Goal: Task Accomplishment & Management: Use online tool/utility

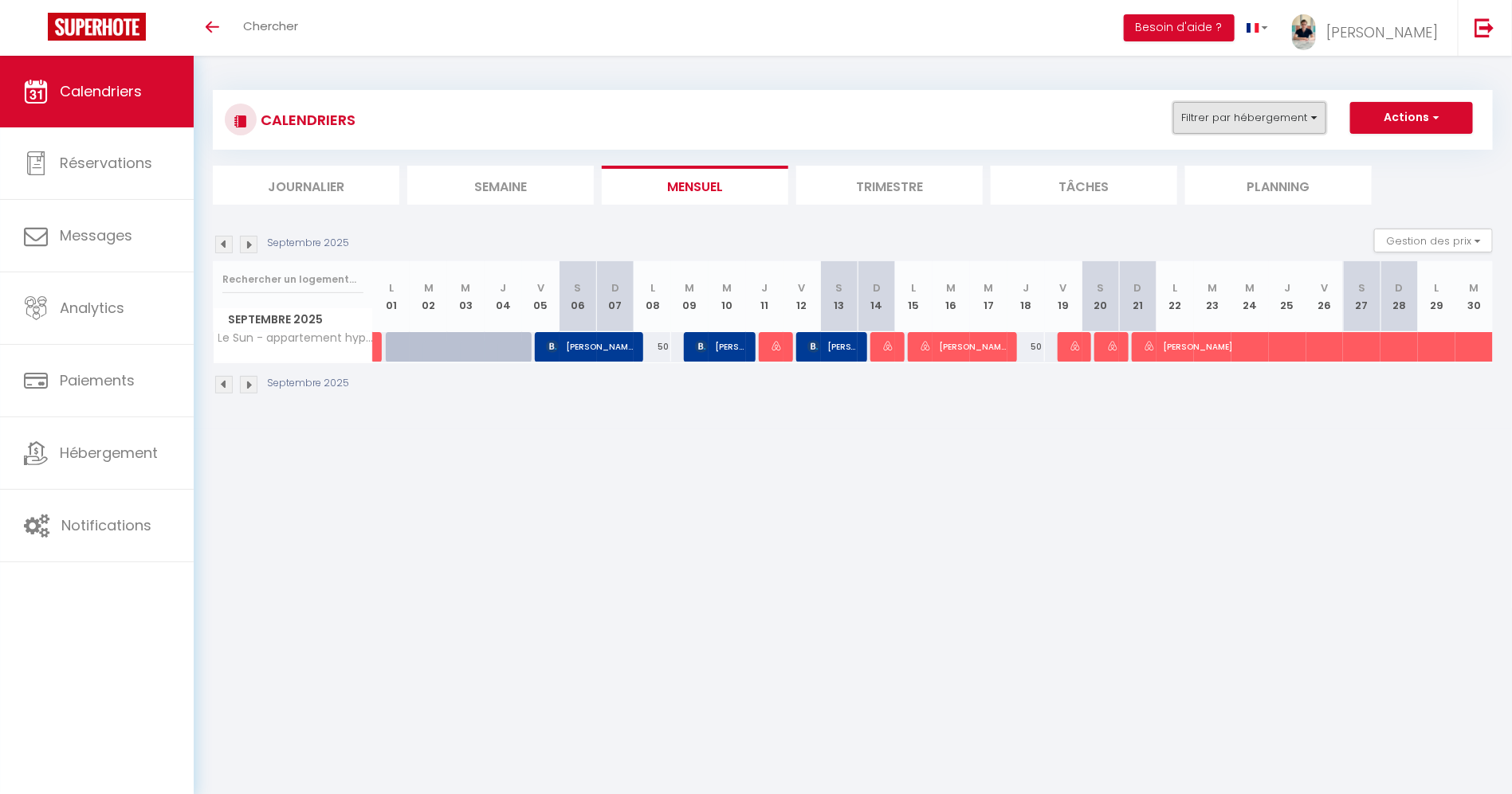
click at [1275, 106] on button "Filtrer par hébergement" at bounding box center [1249, 118] width 153 height 32
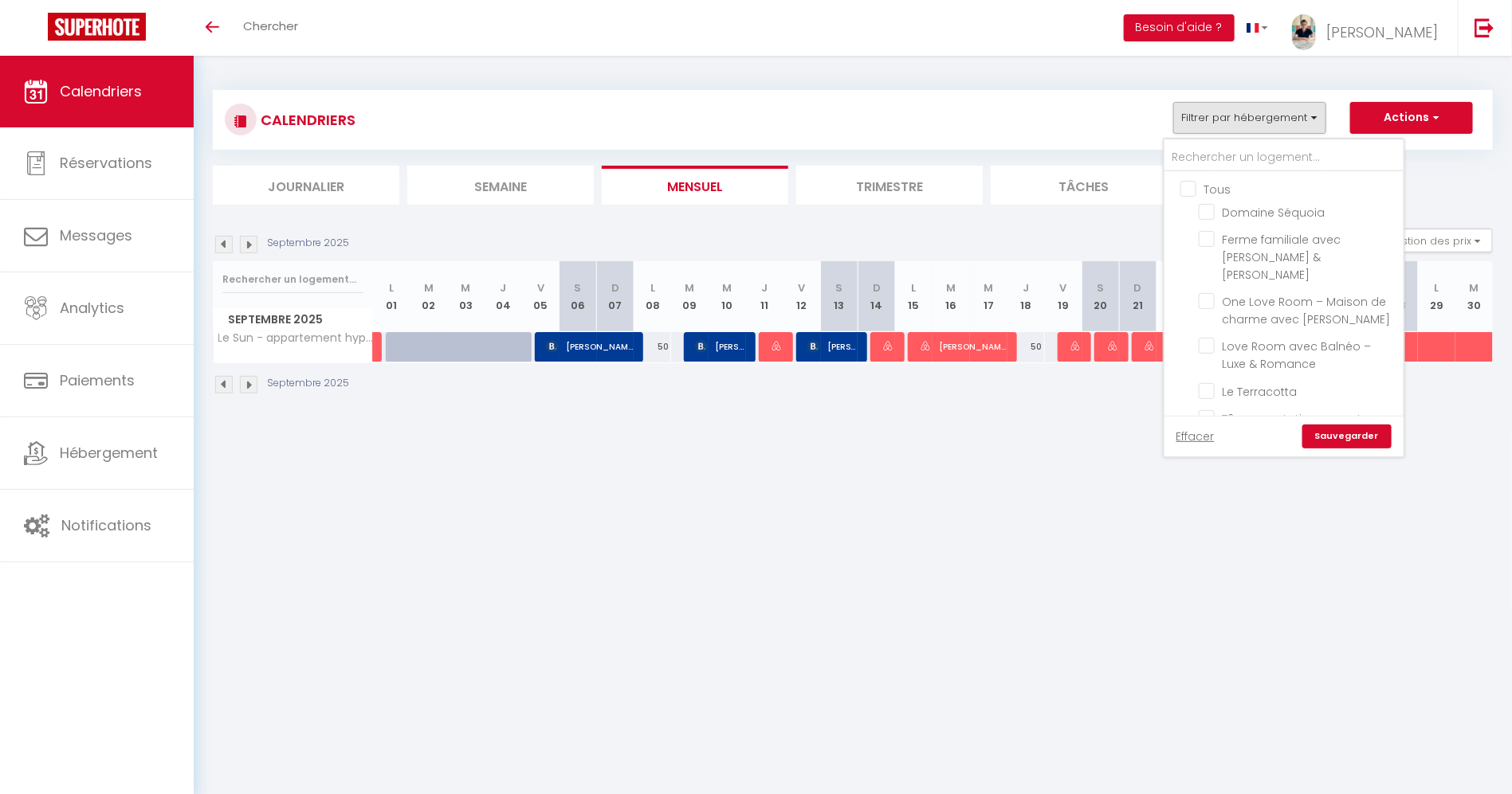
click at [1206, 187] on input "Tous" at bounding box center [1300, 188] width 239 height 16
checkbox input "true"
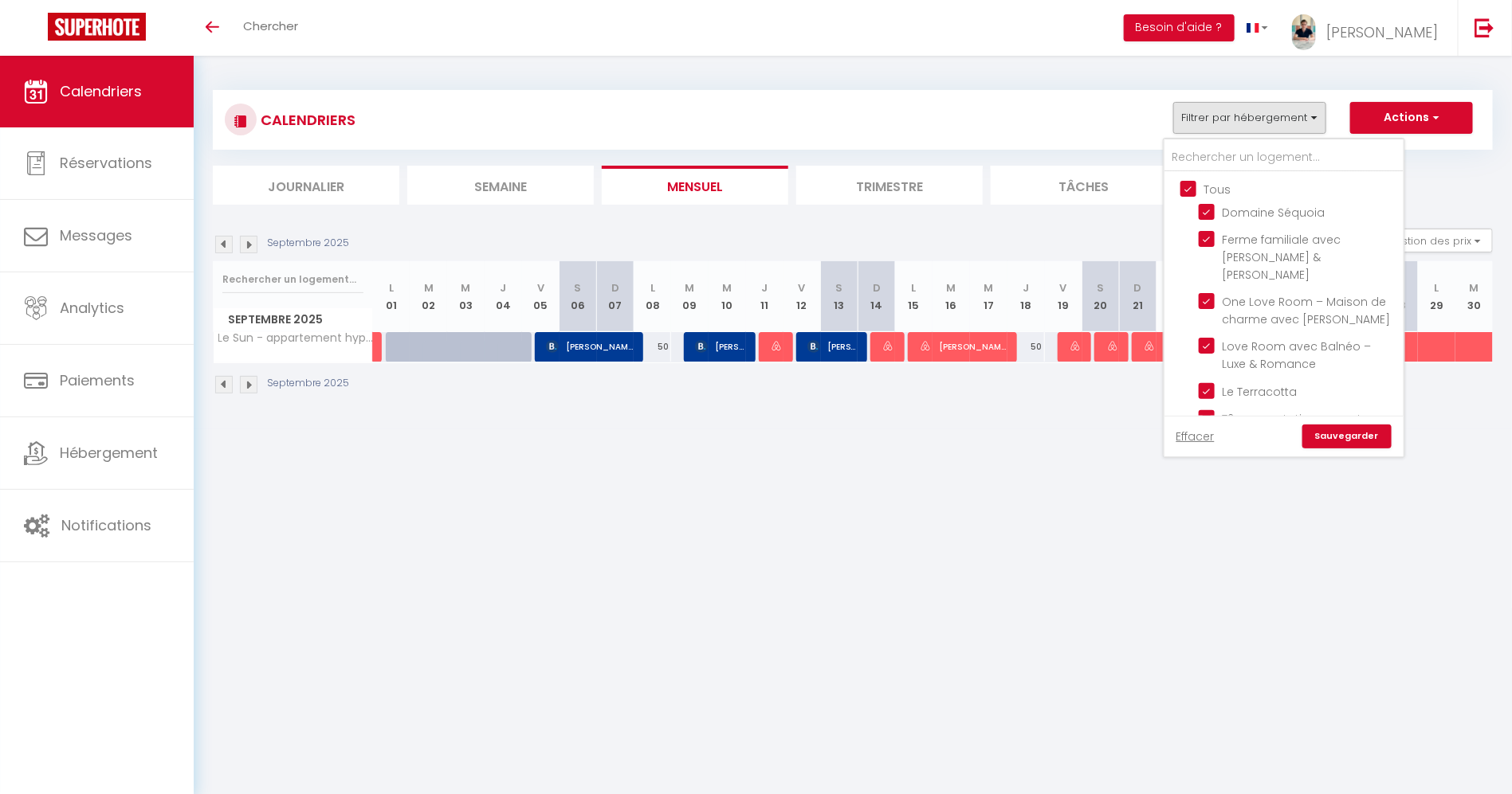
checkbox input "true"
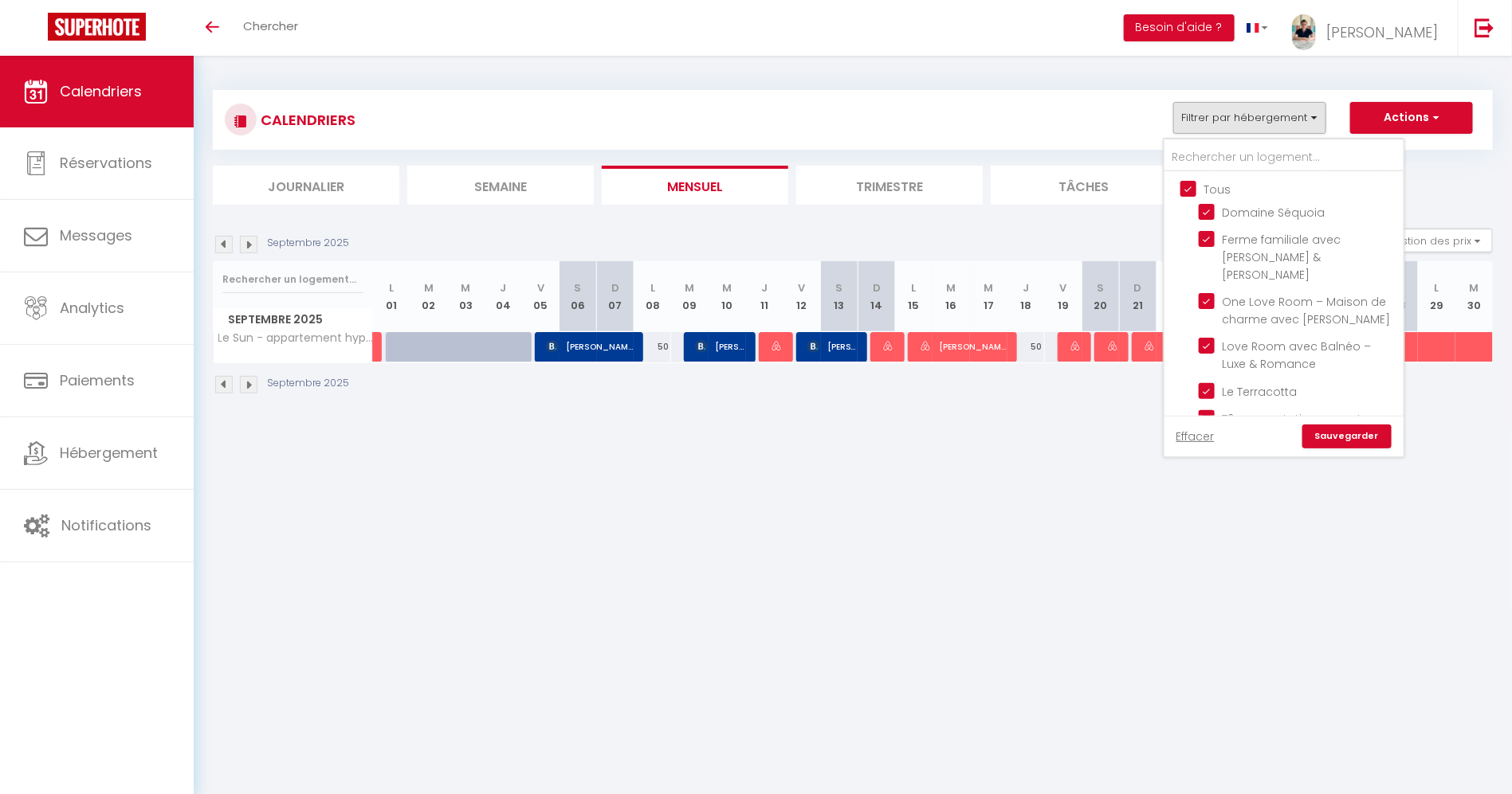
checkbox input "true"
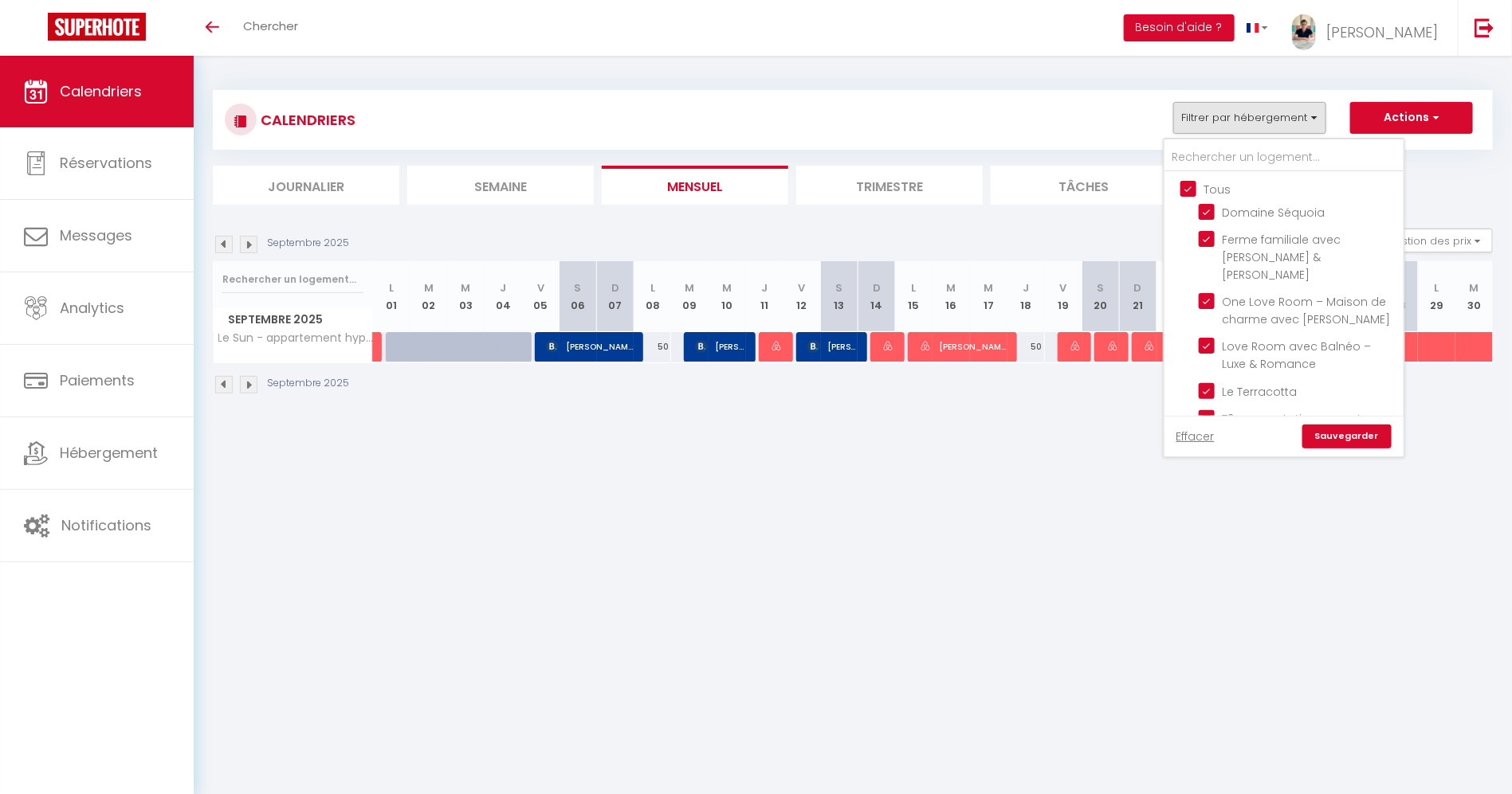
checkbox input "true"
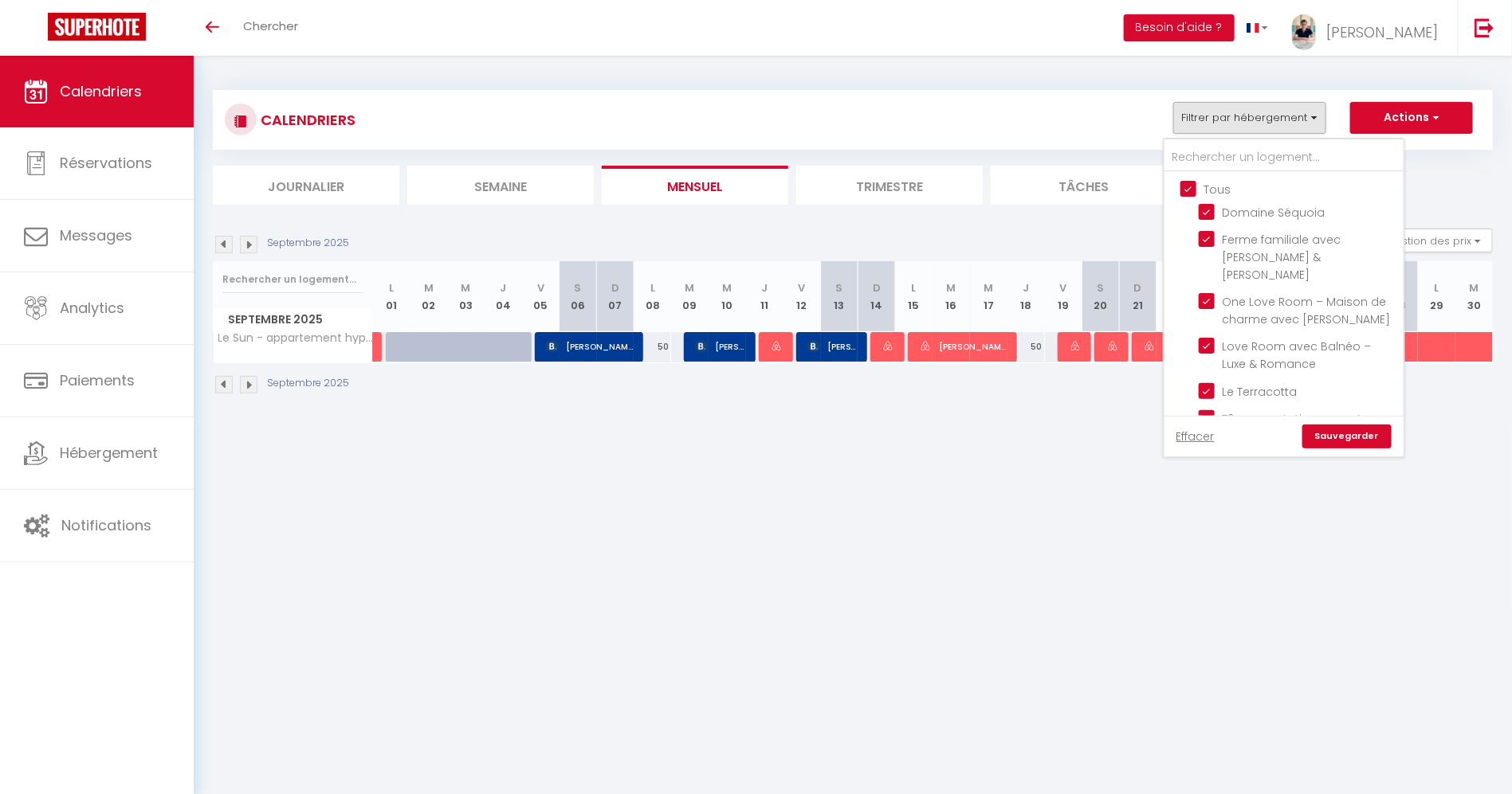
checkbox input "true"
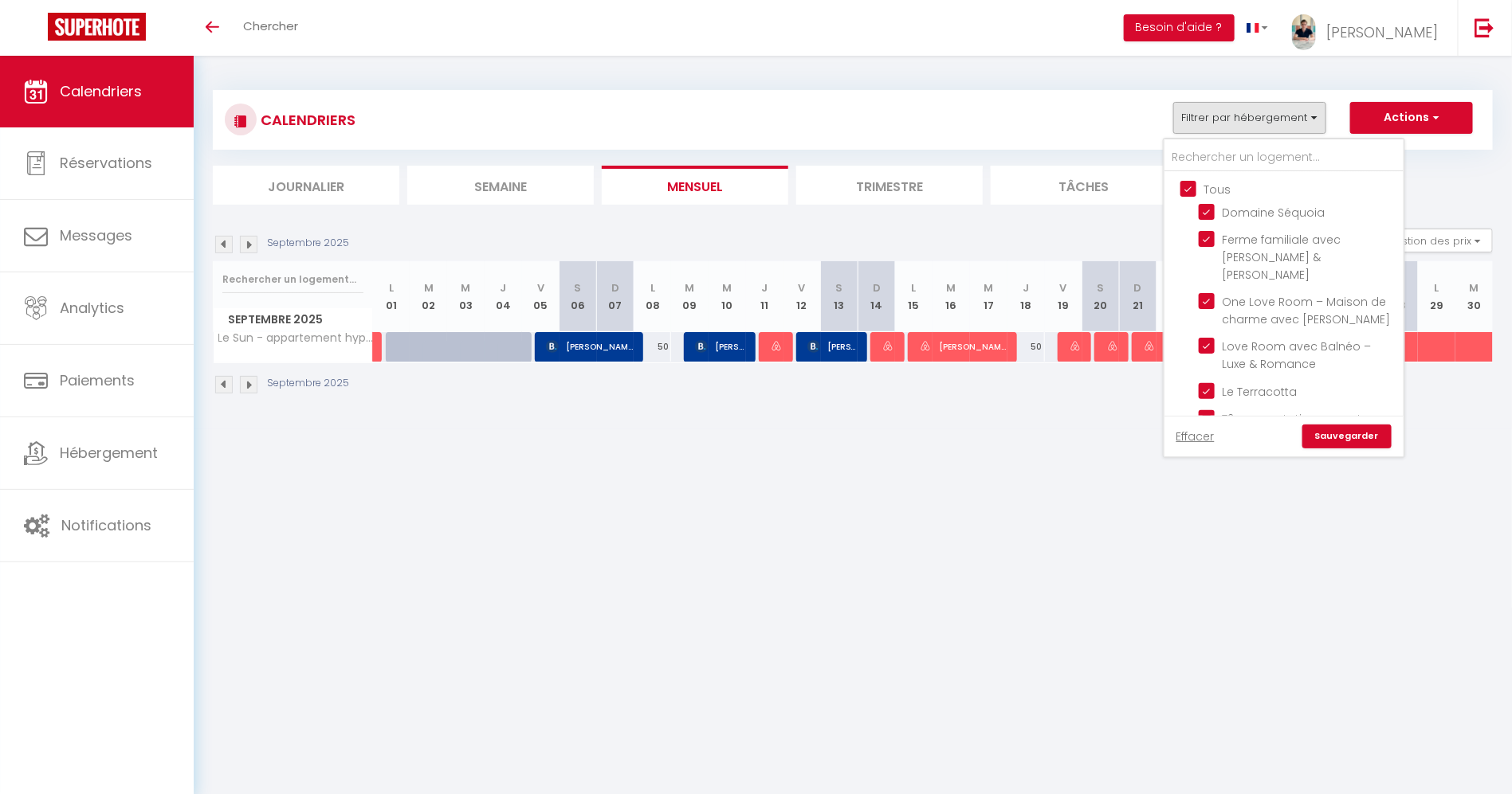
checkbox input "true"
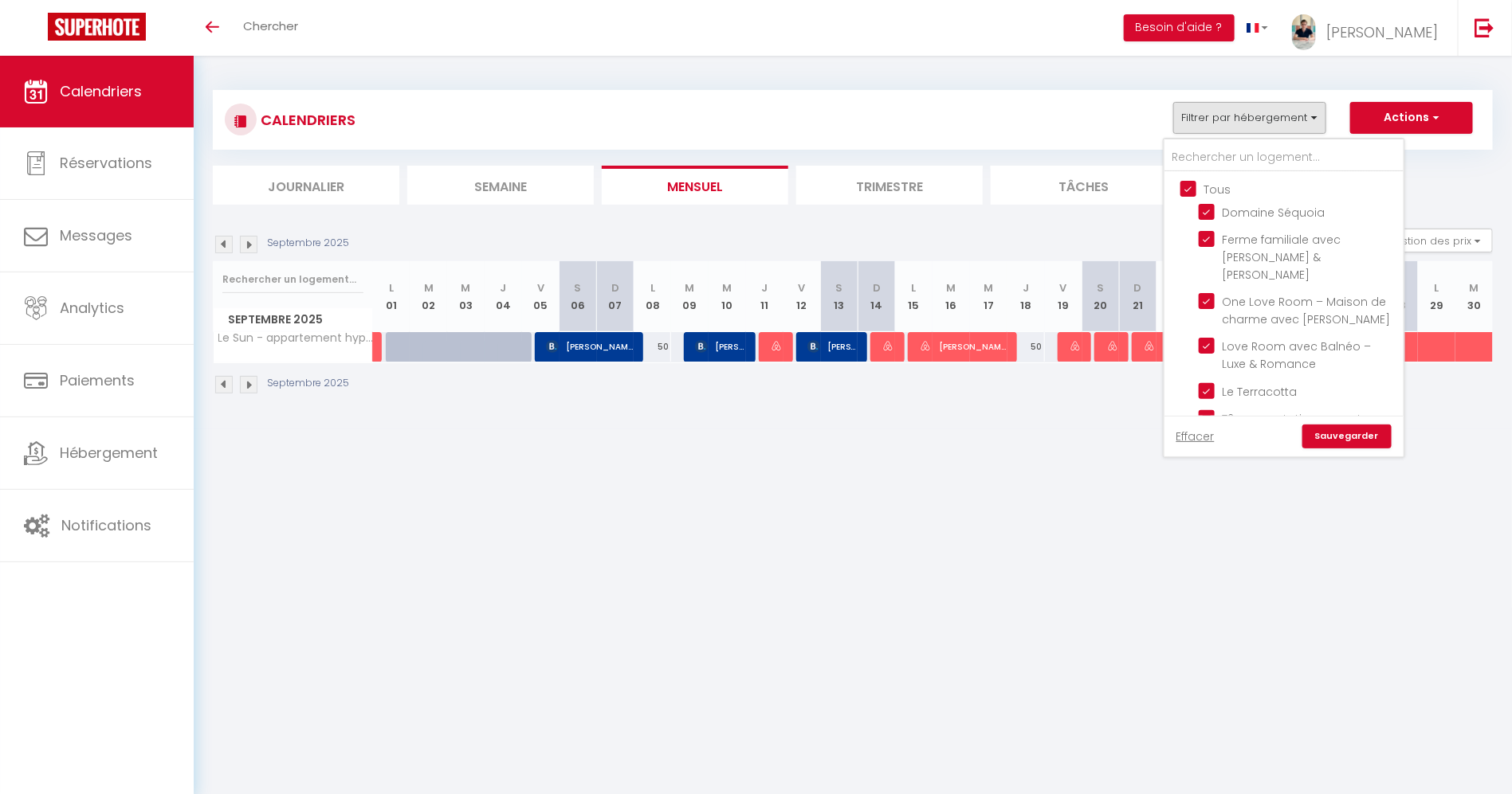
click at [1206, 187] on input "Tous" at bounding box center [1300, 188] width 239 height 16
checkbox input "false"
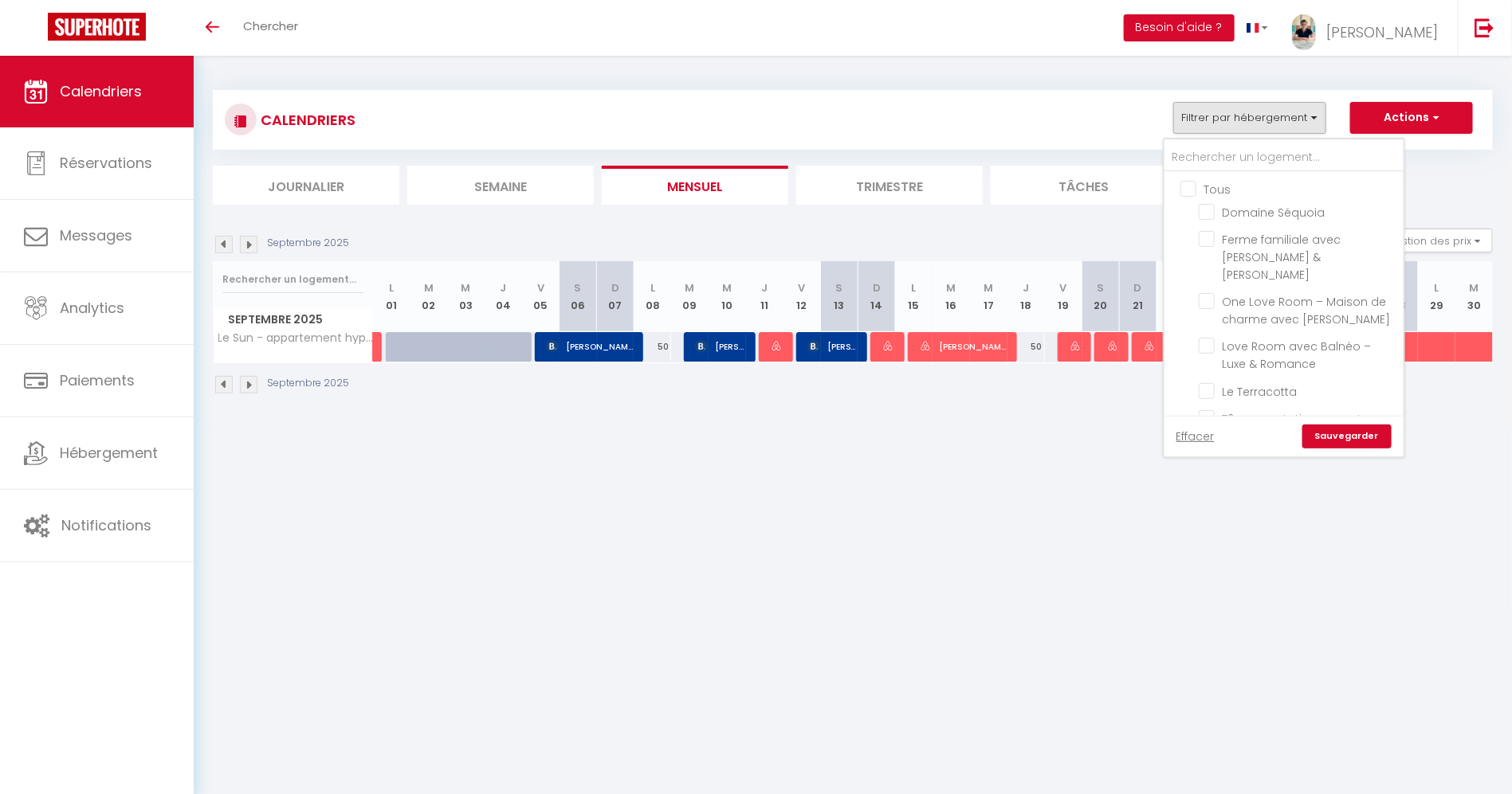
checkbox input "false"
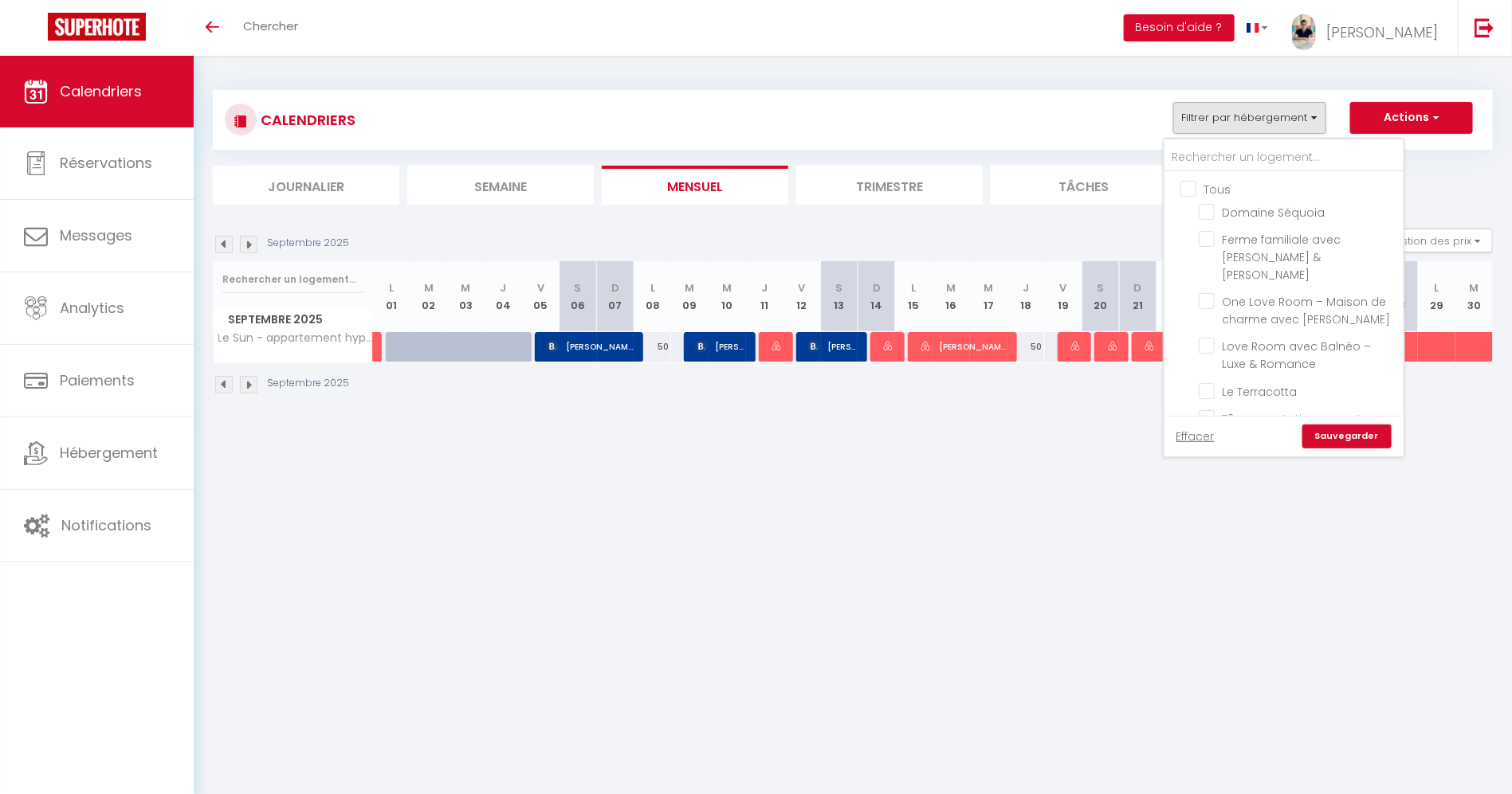
checkbox input "false"
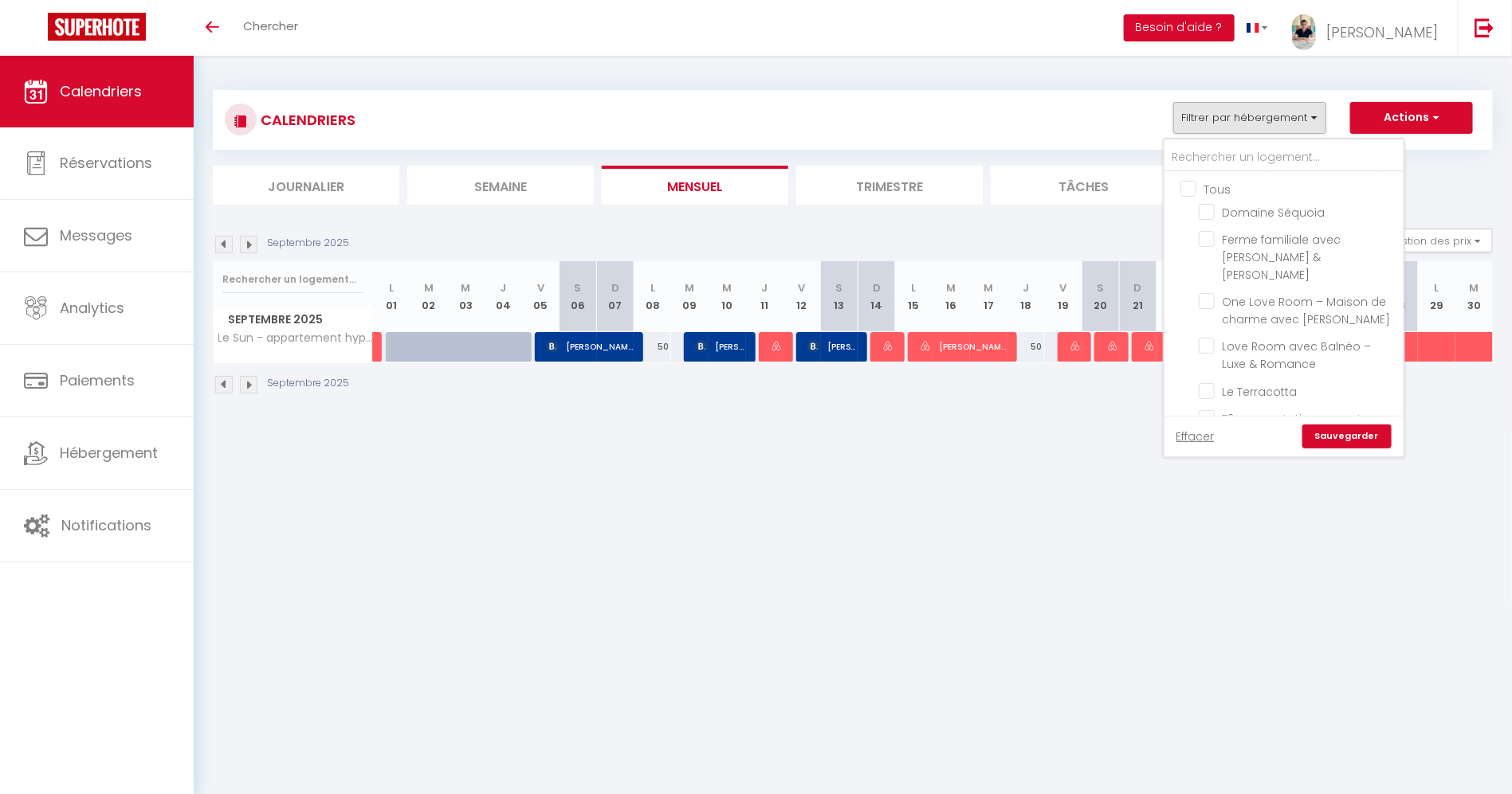
checkbox input "false"
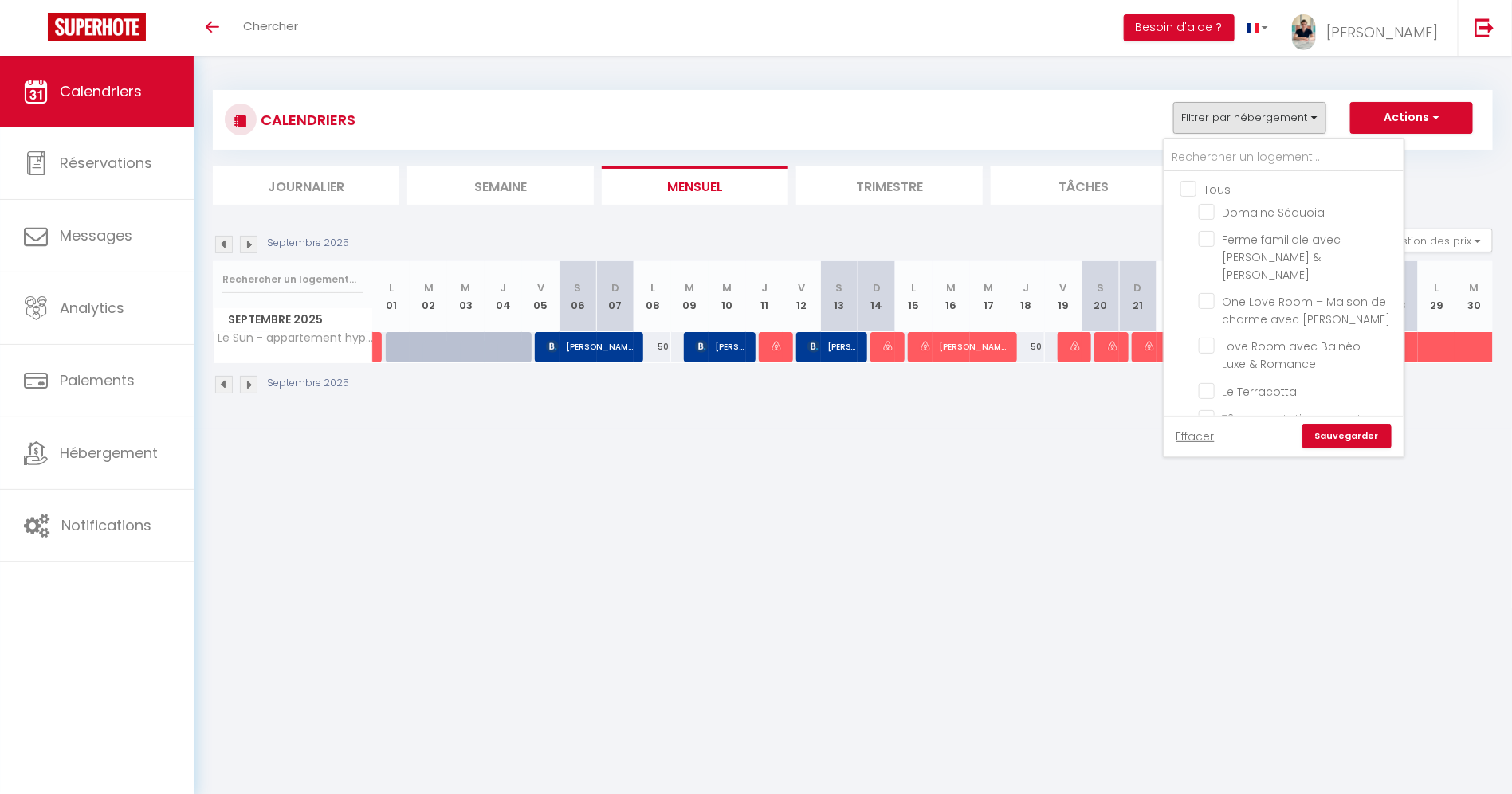
checkbox input "false"
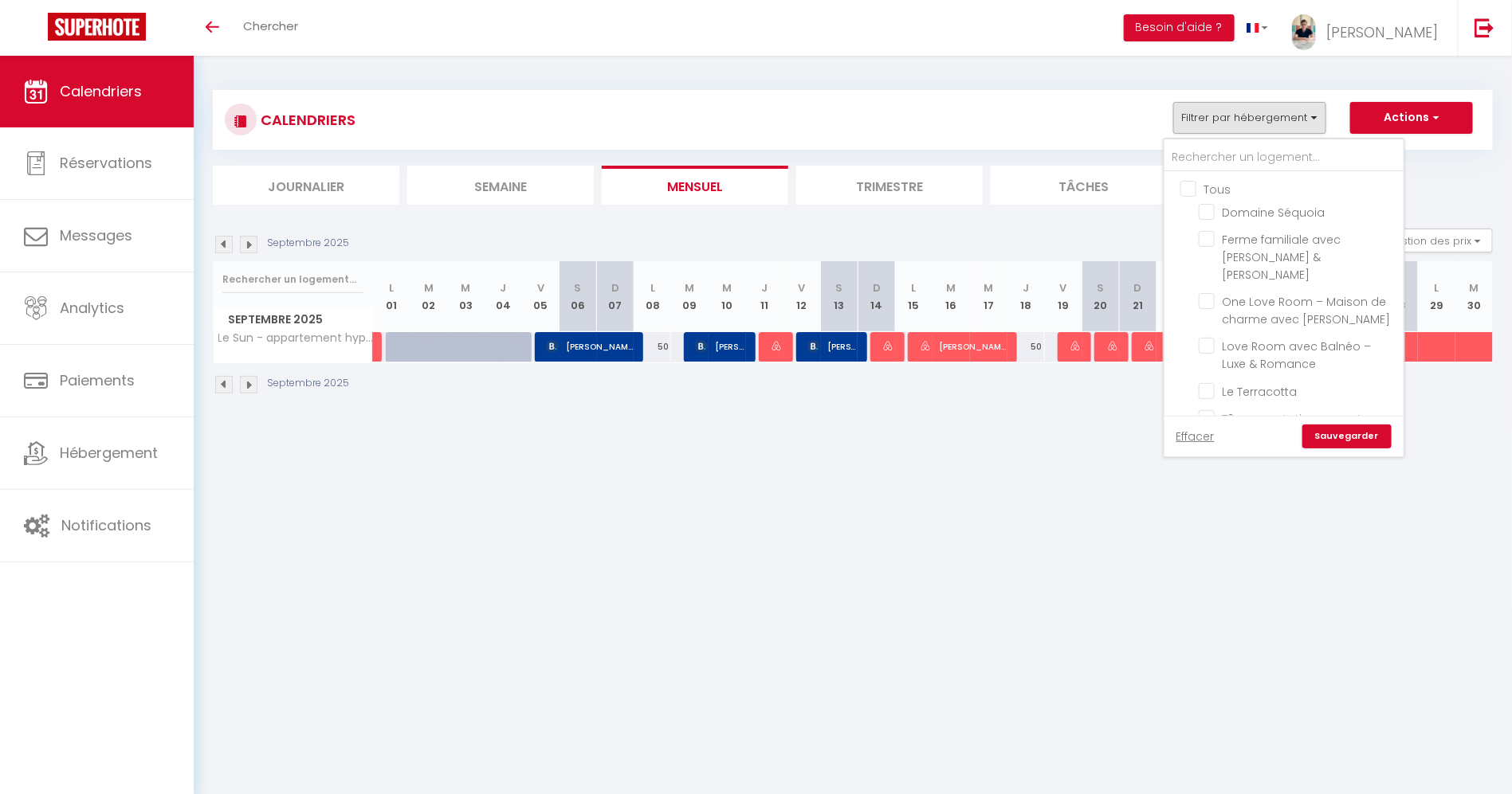
checkbox input "false"
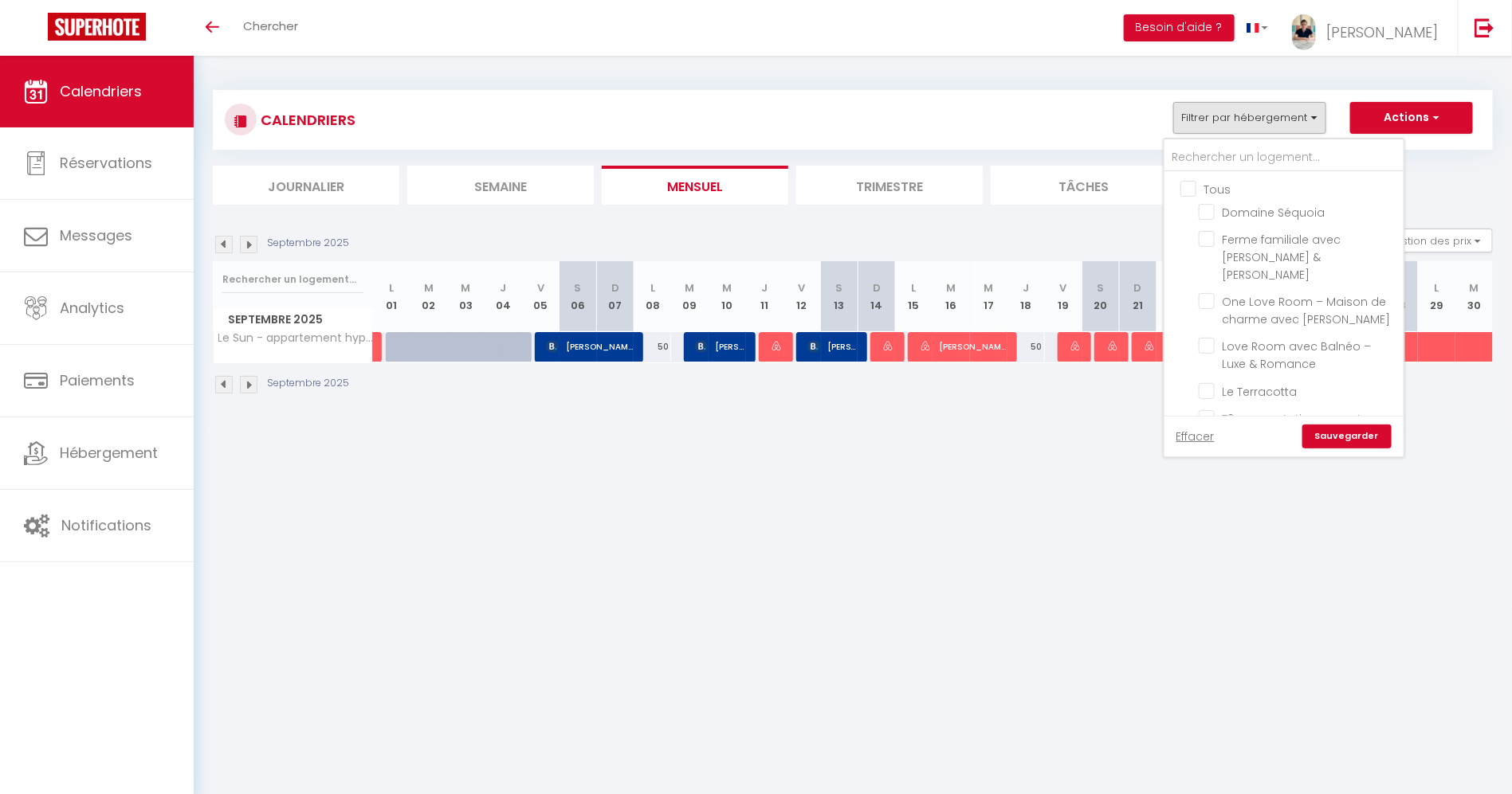
checkbox input "false"
click at [1222, 330] on li "Le Nido" at bounding box center [1304, 344] width 199 height 28
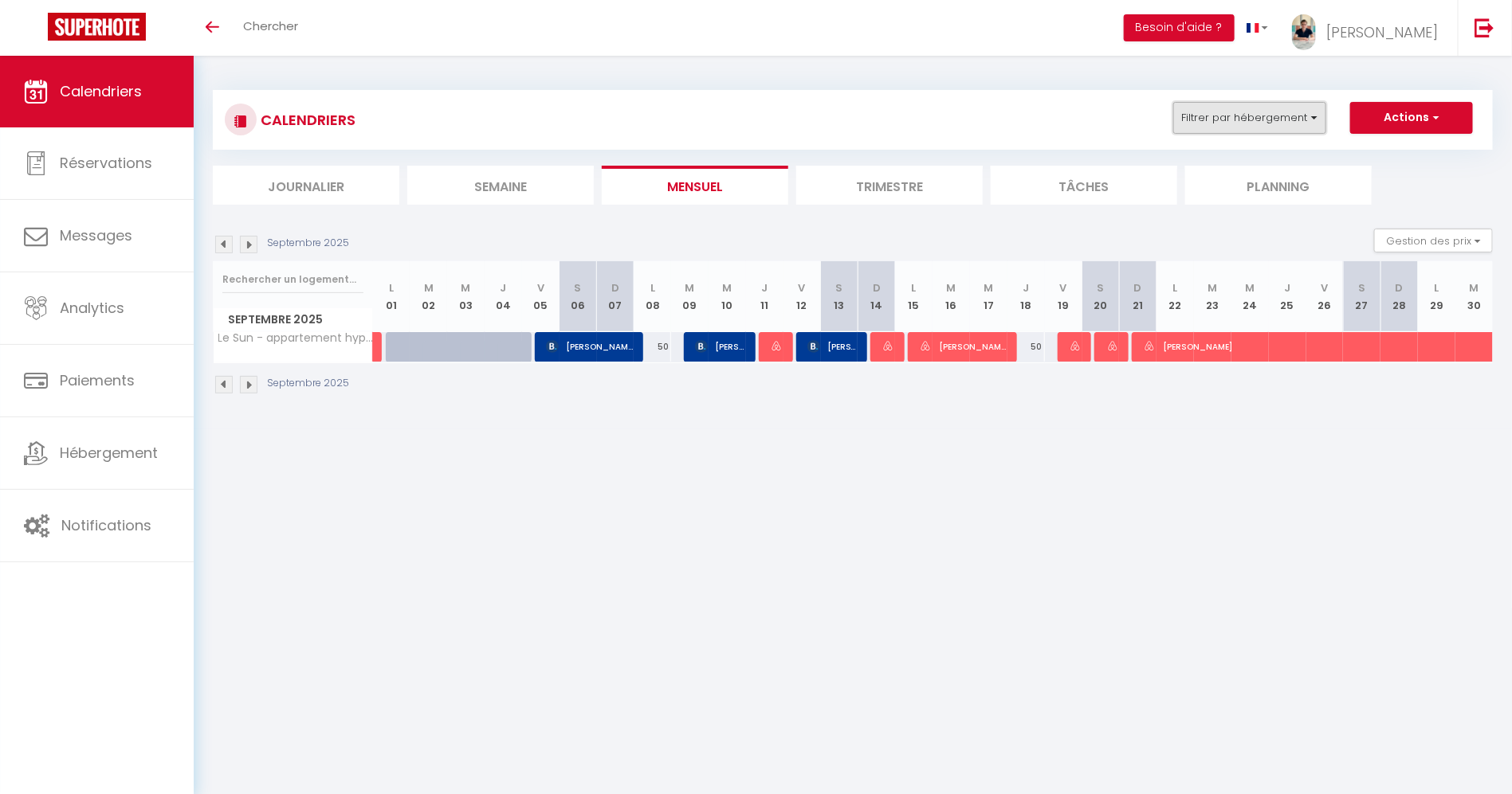
click at [1294, 126] on button "Filtrer par hébergement" at bounding box center [1249, 118] width 153 height 32
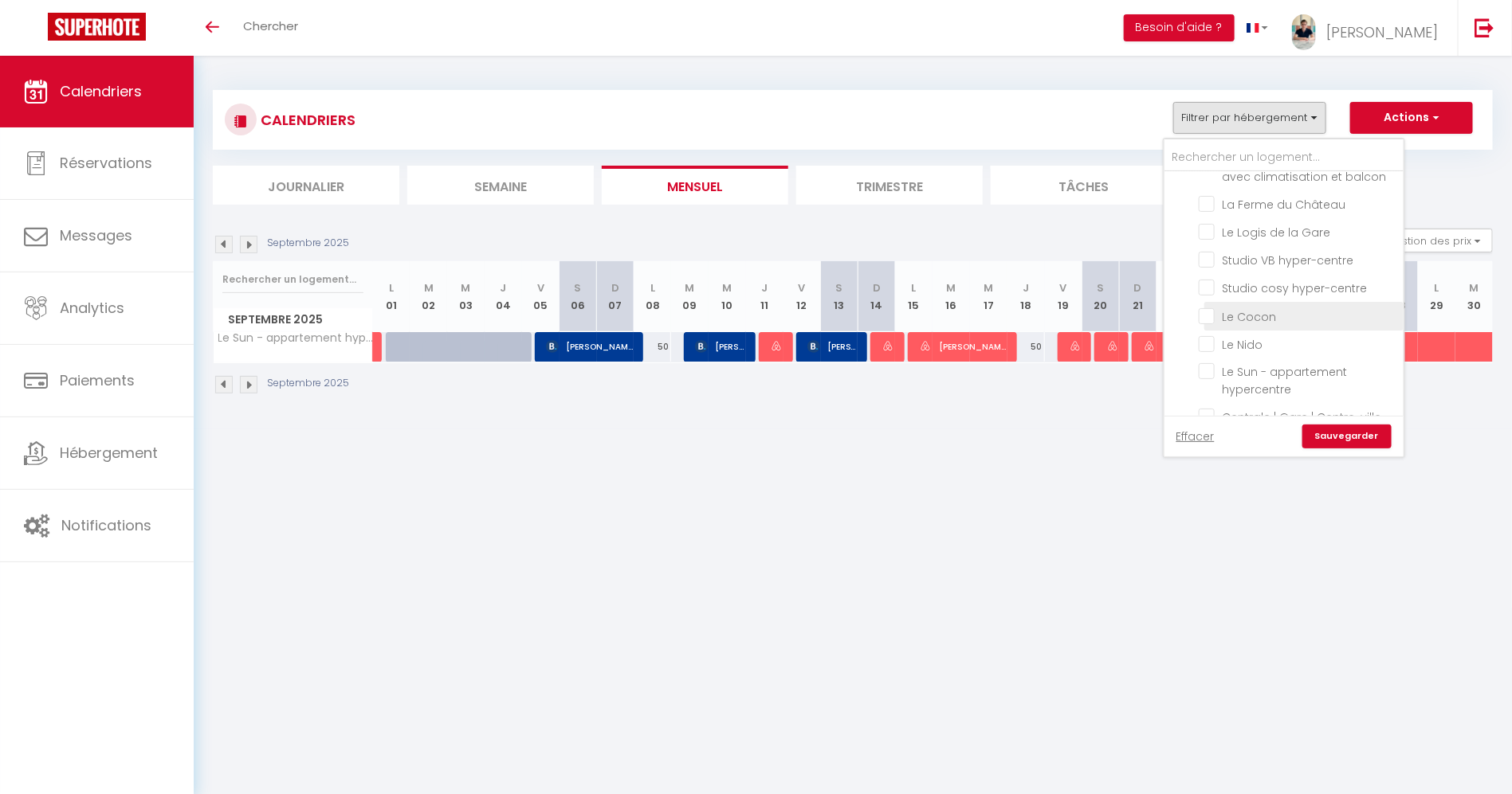
click at [1209, 307] on input "Le Cocon" at bounding box center [1298, 315] width 199 height 16
checkbox input "true"
click at [1213, 335] on input "Le Nido" at bounding box center [1298, 343] width 199 height 16
checkbox input "true"
click at [1339, 435] on link "Sauvegarder" at bounding box center [1346, 437] width 89 height 24
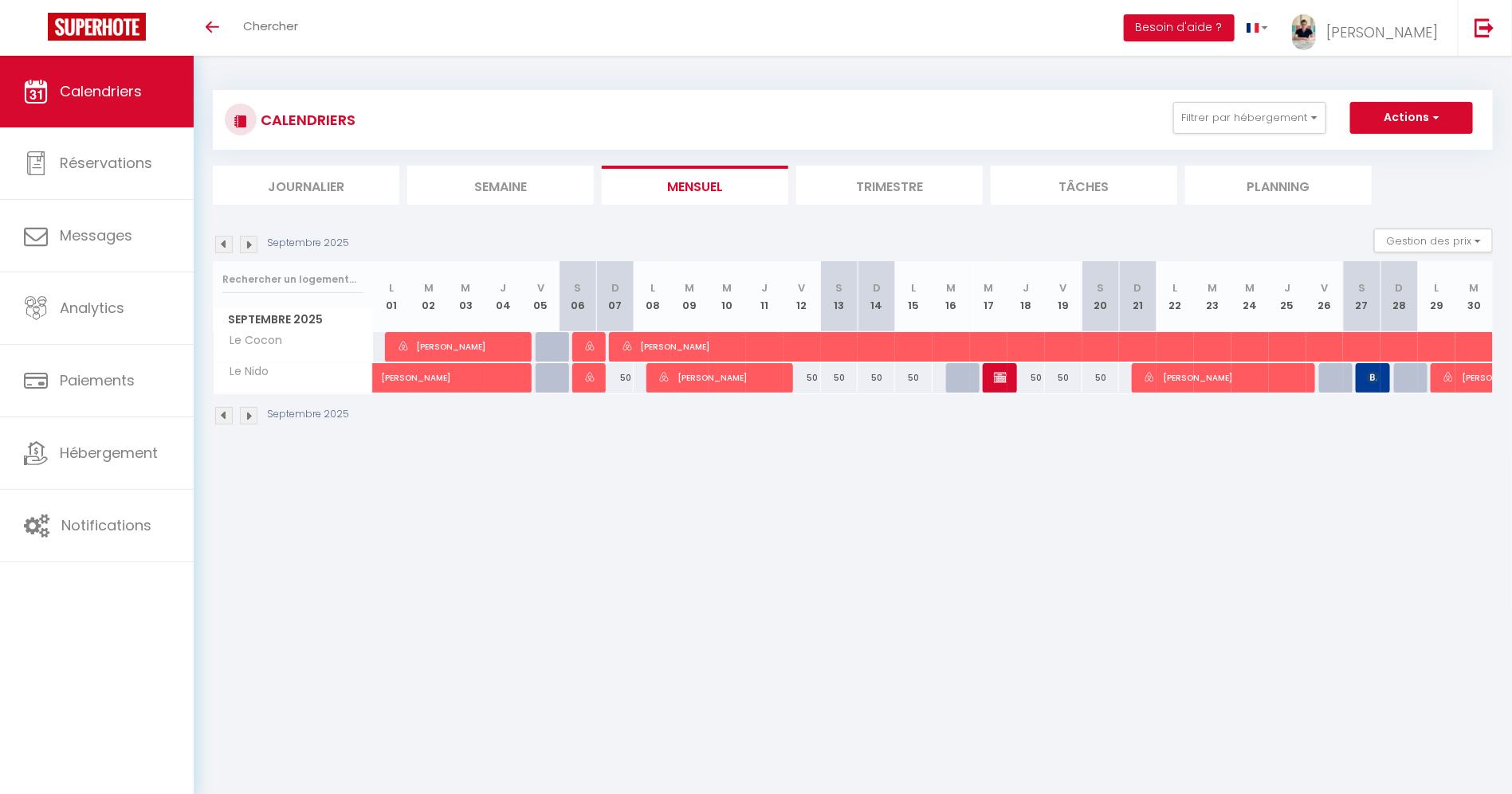
click at [251, 251] on img at bounding box center [249, 244] width 17 height 17
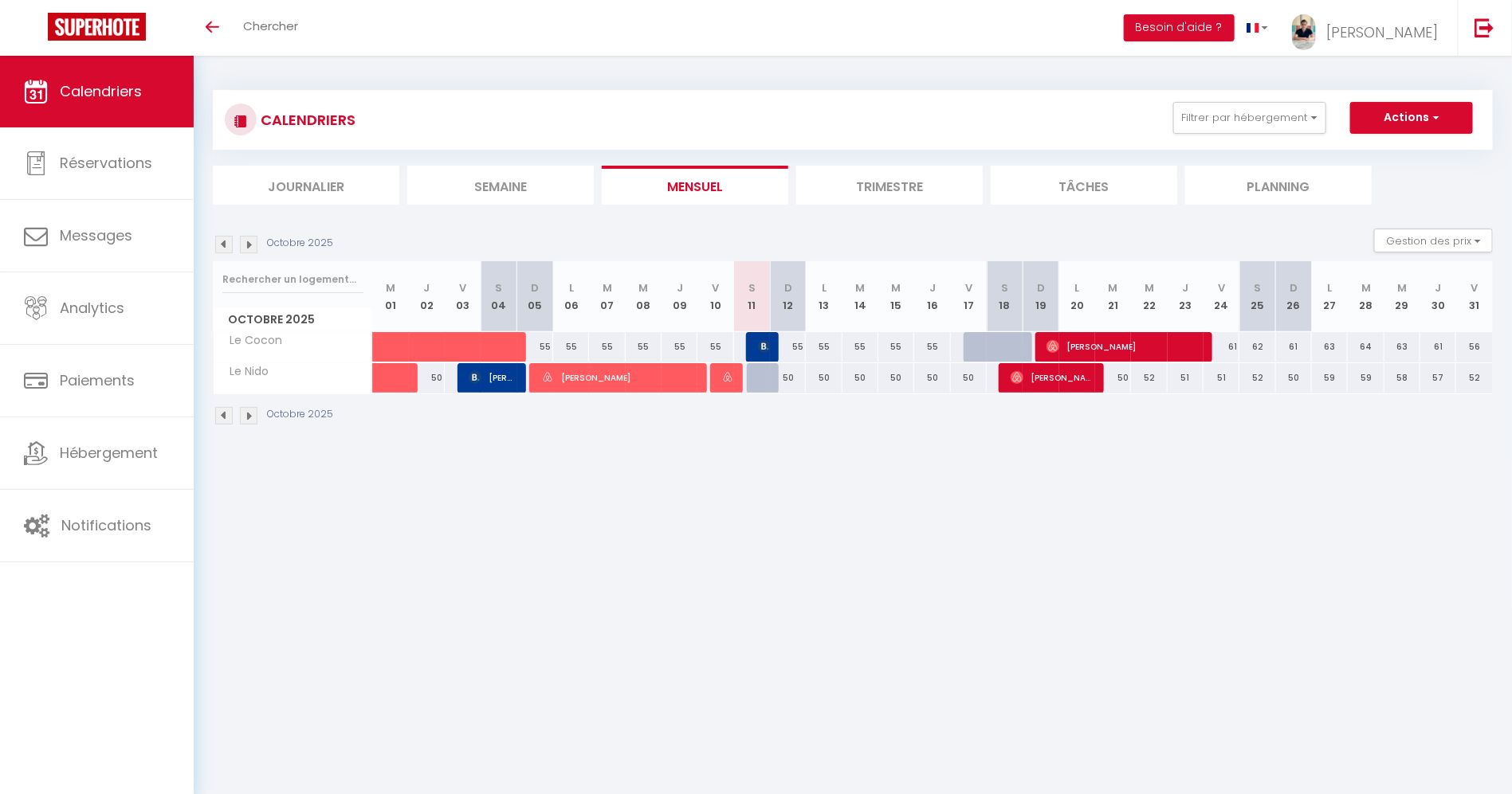
click at [225, 248] on img at bounding box center [224, 244] width 17 height 17
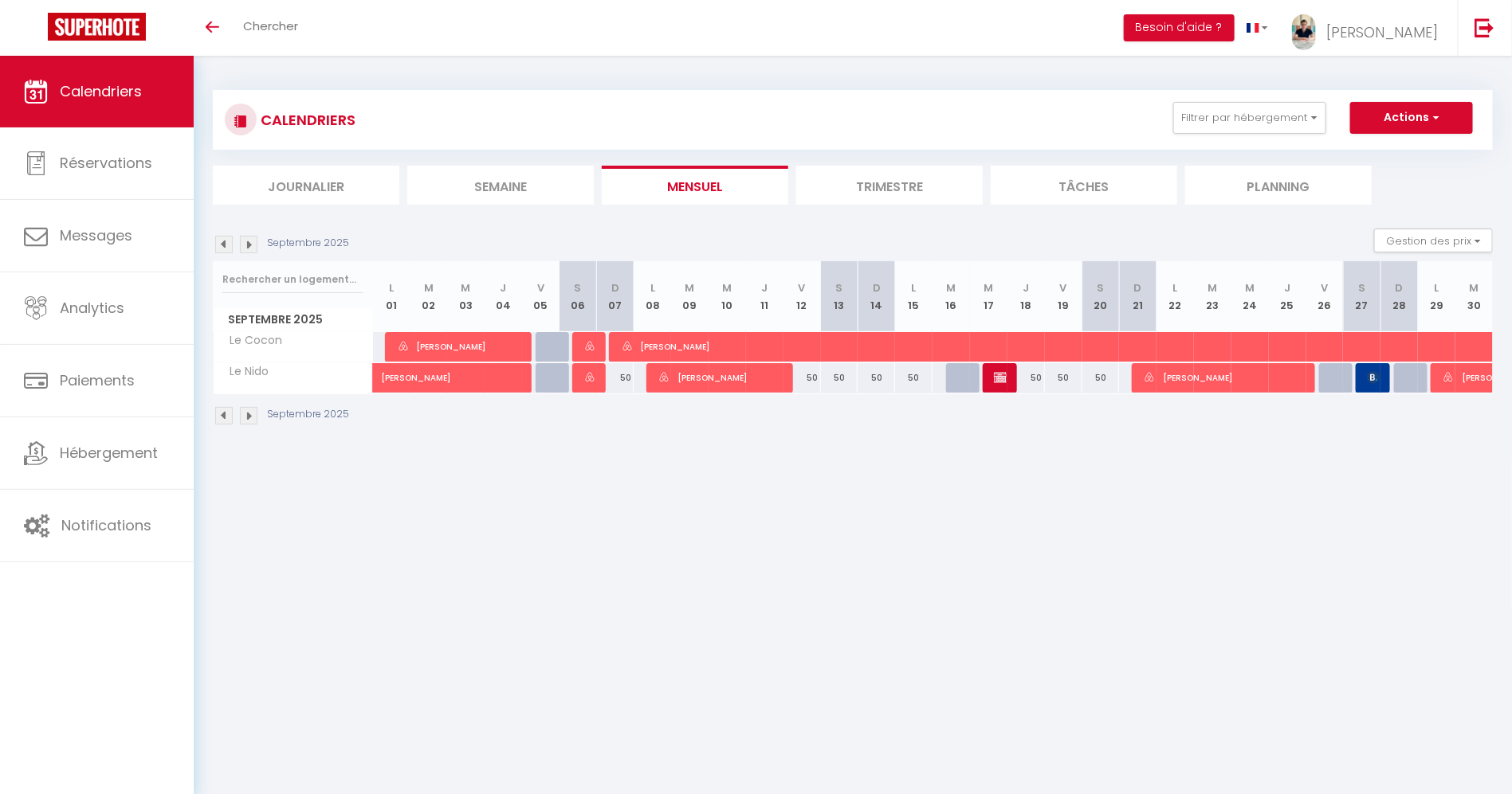
click at [247, 248] on img at bounding box center [249, 244] width 17 height 17
